Goal: Task Accomplishment & Management: Use online tool/utility

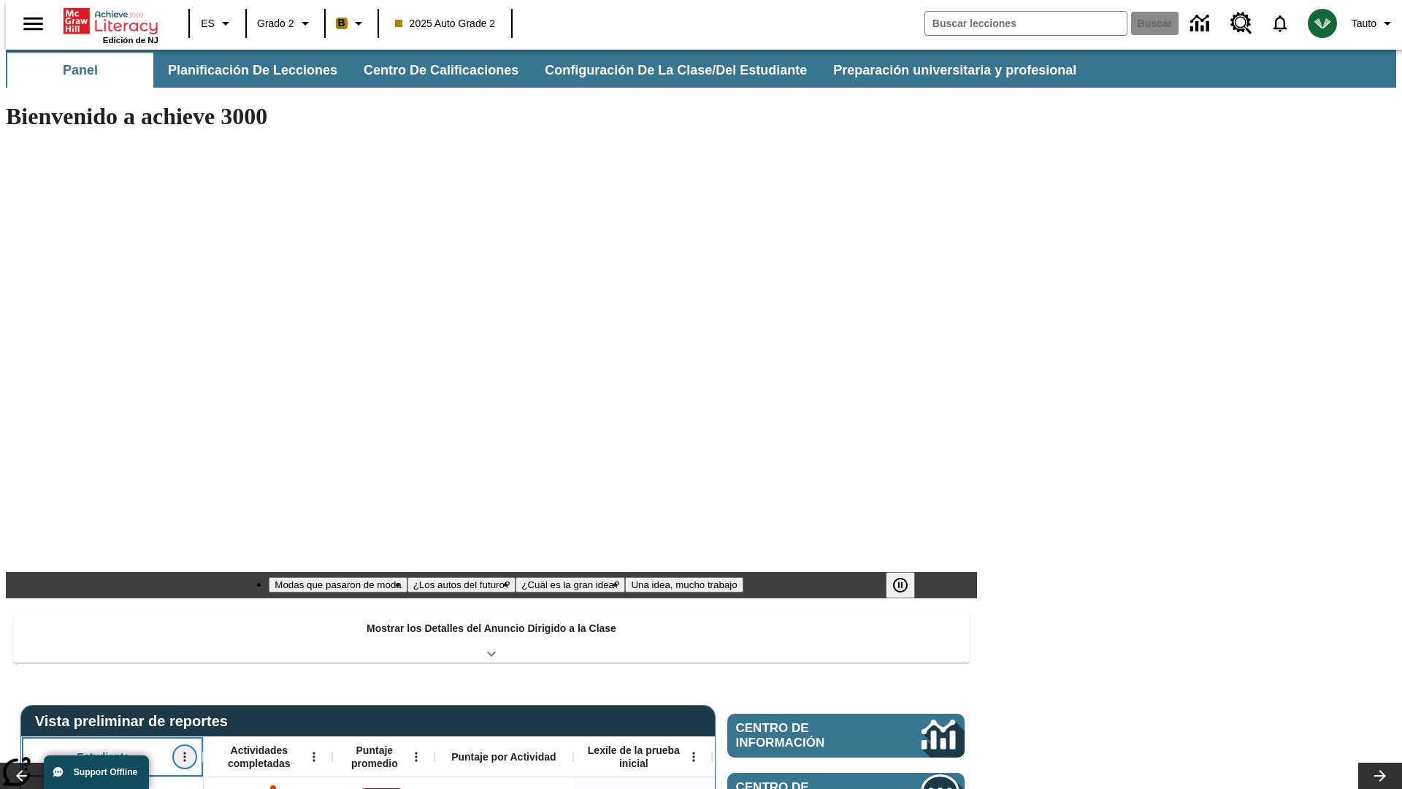
click at [183, 752] on icon "Abrir menú" at bounding box center [184, 756] width 2 height 9
click at [28, 515] on icon at bounding box center [27, 514] width 9 height 9
click at [183, 752] on icon "Estudiante, Abrir menú," at bounding box center [184, 756] width 2 height 9
click at [28, 515] on icon at bounding box center [27, 514] width 9 height 9
click at [313, 752] on icon "Abrir menú" at bounding box center [314, 756] width 2 height 9
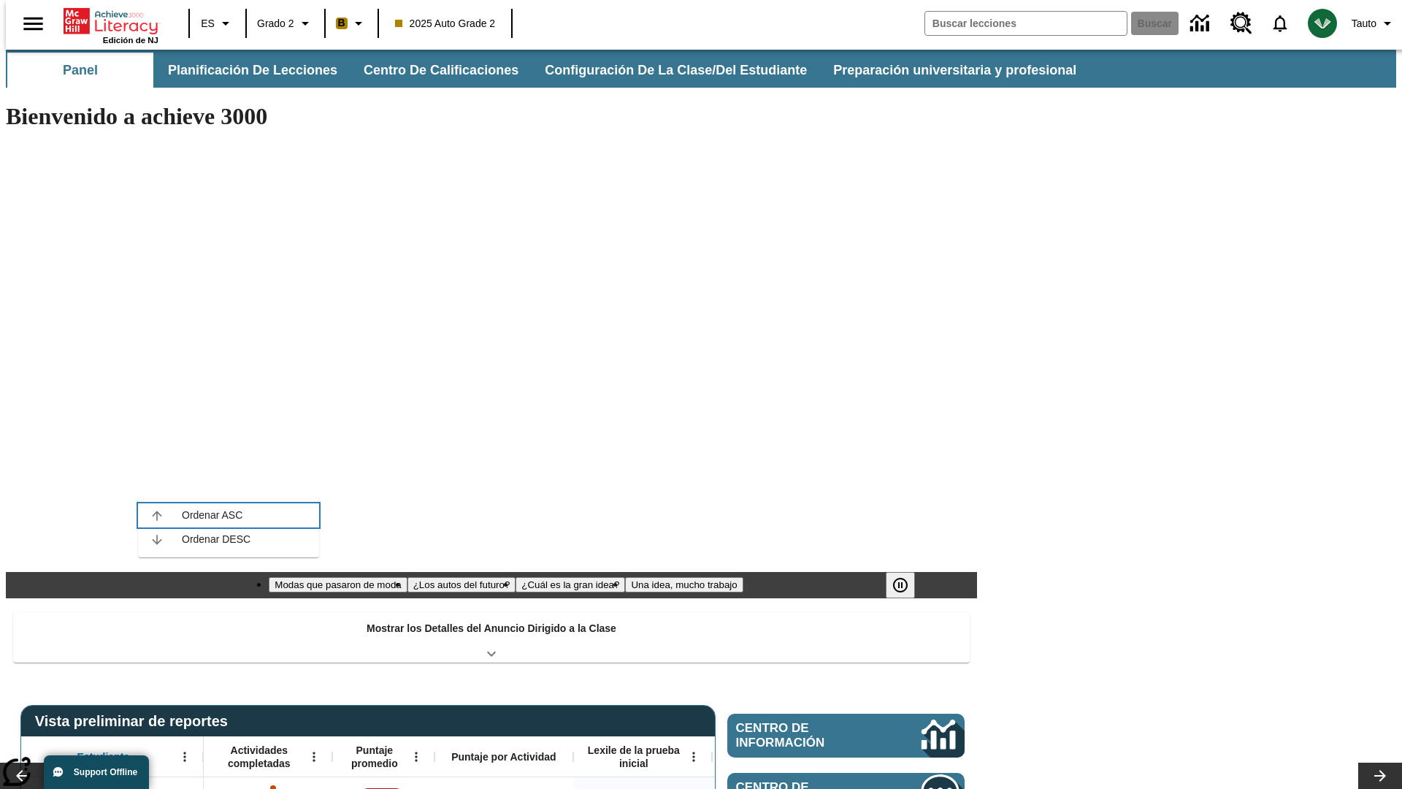
click at [157, 515] on icon at bounding box center [156, 514] width 9 height 9
click at [313, 752] on icon "Actividades completadas, Abrir menú," at bounding box center [314, 756] width 2 height 9
click at [157, 515] on icon at bounding box center [156, 514] width 9 height 9
click at [415, 752] on icon "Abrir menú" at bounding box center [416, 756] width 2 height 9
click at [259, 515] on icon at bounding box center [258, 514] width 9 height 9
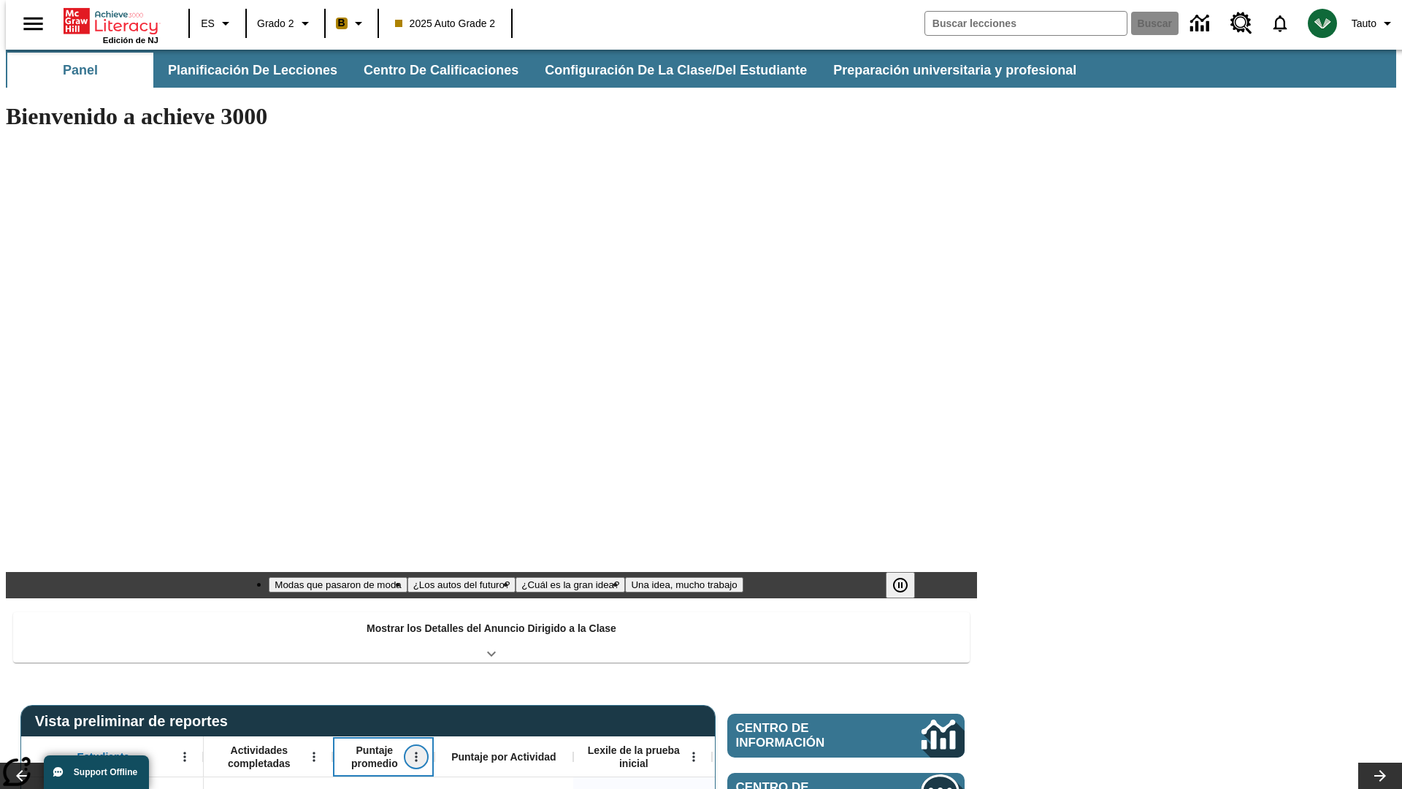
click at [415, 752] on icon "Puntaje promedio, Abrir menú," at bounding box center [416, 756] width 2 height 9
